Goal: Information Seeking & Learning: Learn about a topic

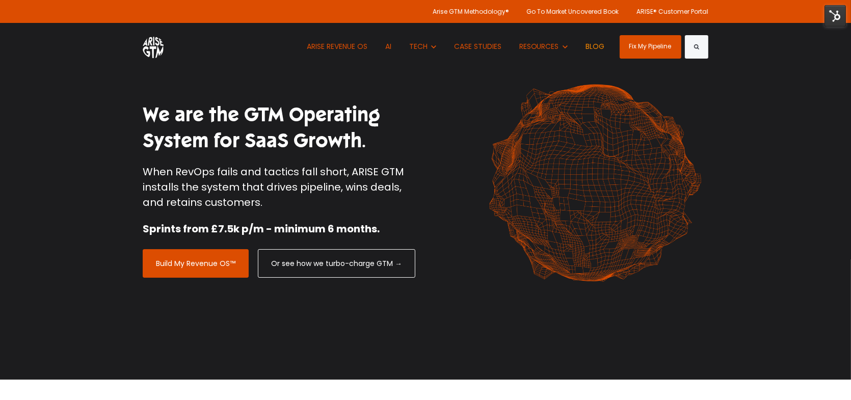
click at [587, 46] on link "BLOG" at bounding box center [595, 46] width 34 height 47
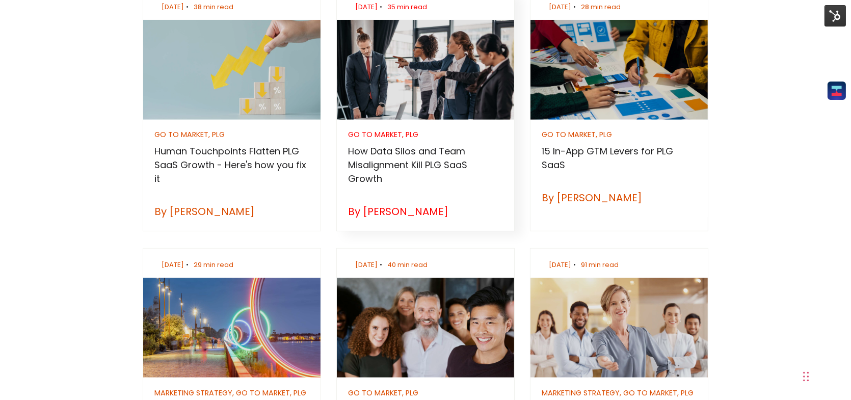
click at [410, 167] on h3 "How Data Silos and Team Misalignment Kill PLG SaaS Growth" at bounding box center [426, 164] width 154 height 41
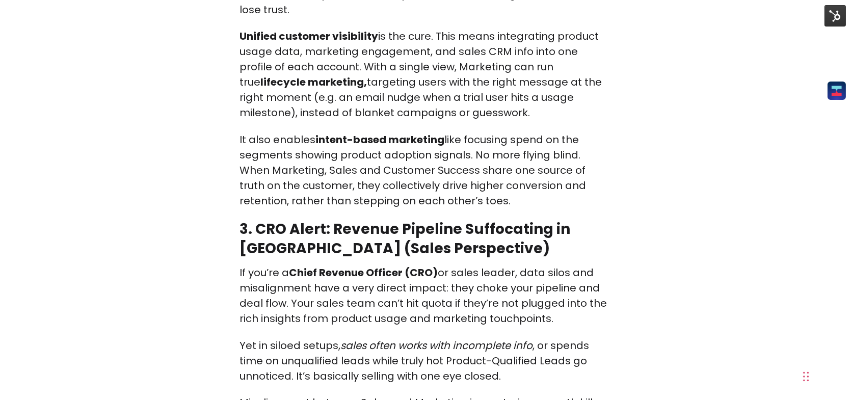
scroll to position [1783, 0]
